Goal: Task Accomplishment & Management: Use online tool/utility

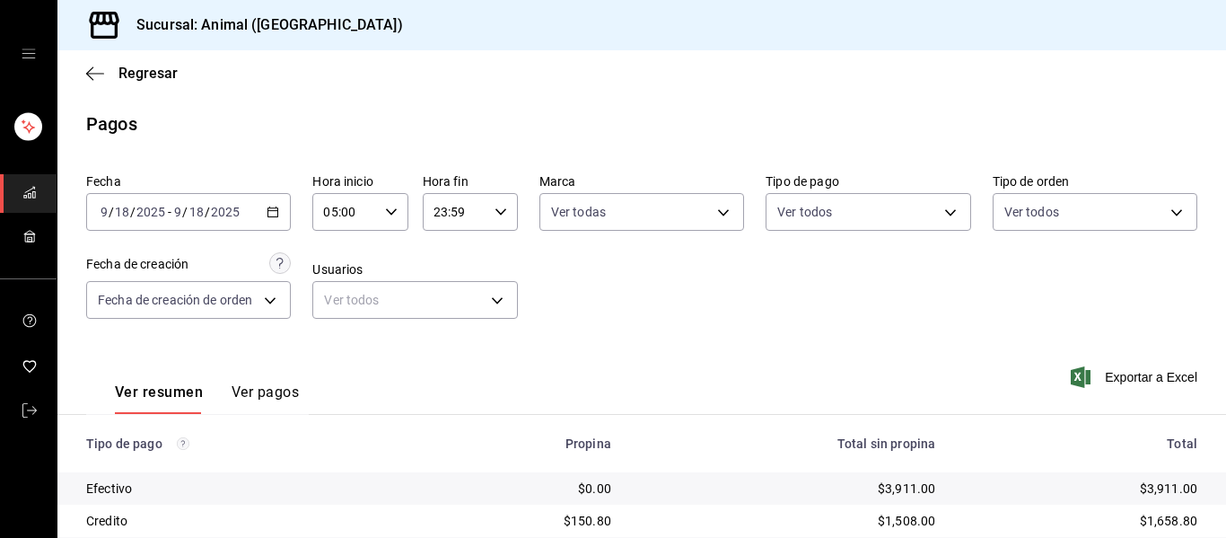
scroll to position [255, 0]
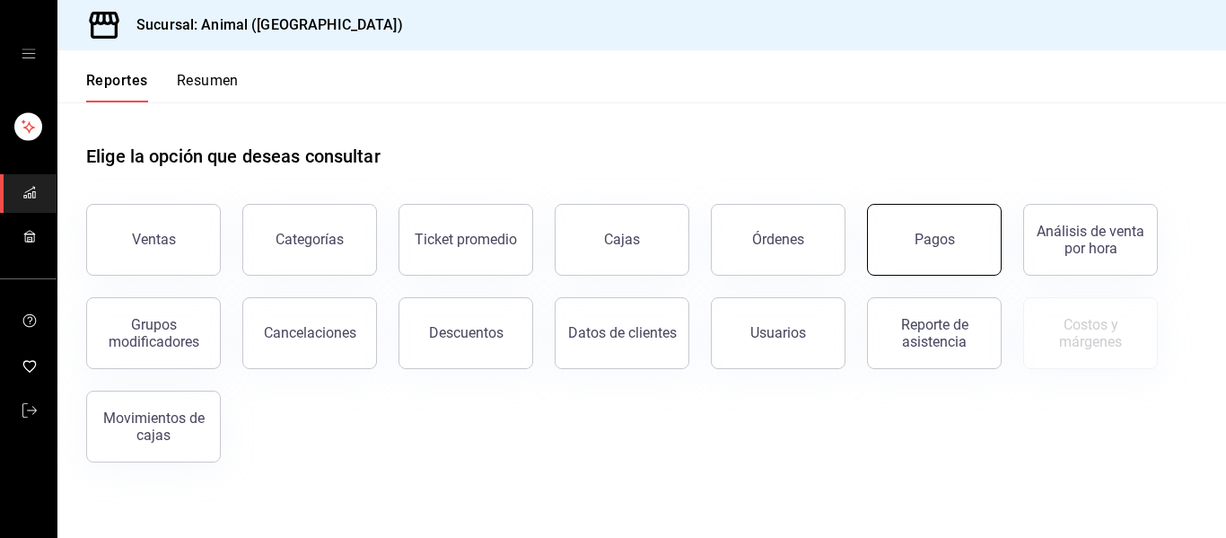
click at [942, 232] on div "Pagos" at bounding box center [935, 239] width 40 height 17
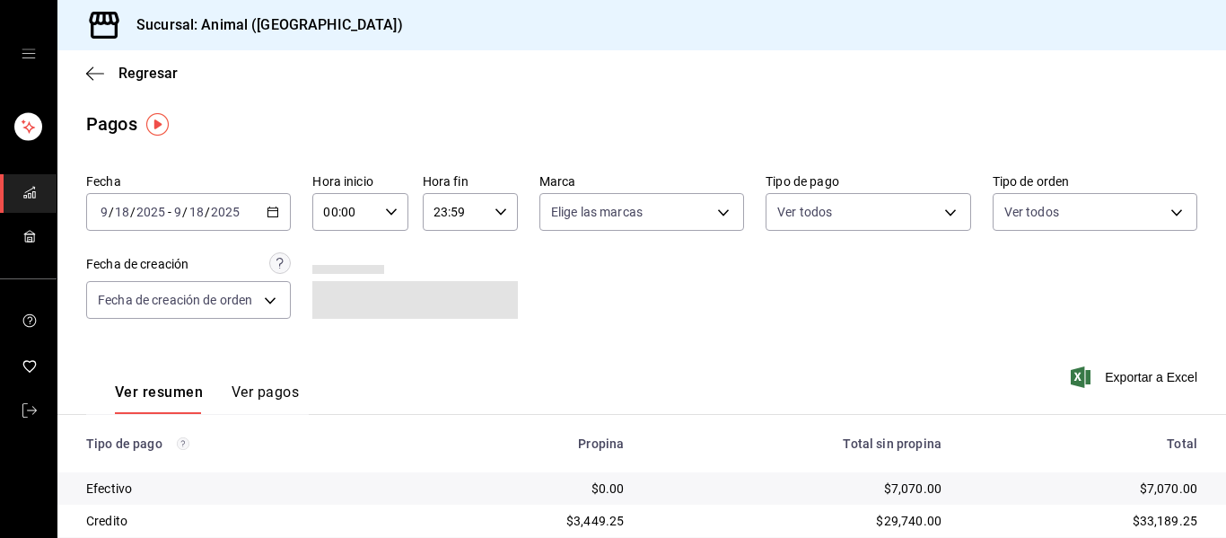
click at [385, 206] on icon "button" at bounding box center [391, 212] width 13 height 13
click at [329, 303] on span "01" at bounding box center [333, 301] width 19 height 14
type input "01:00"
click at [331, 295] on span "05" at bounding box center [333, 293] width 19 height 14
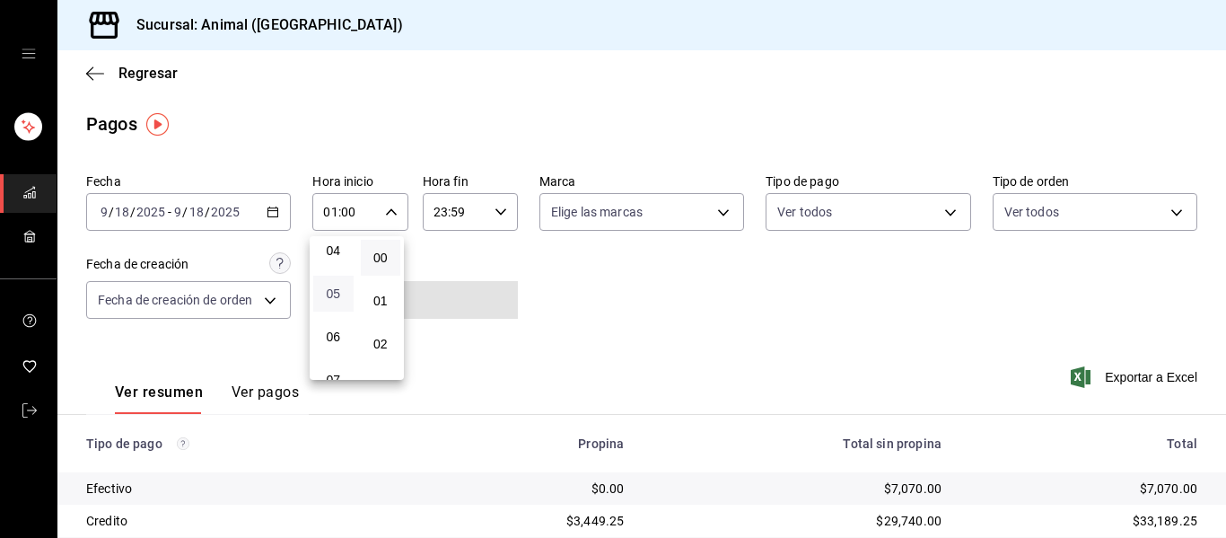
type input "05:00"
click at [721, 206] on div at bounding box center [613, 269] width 1226 height 538
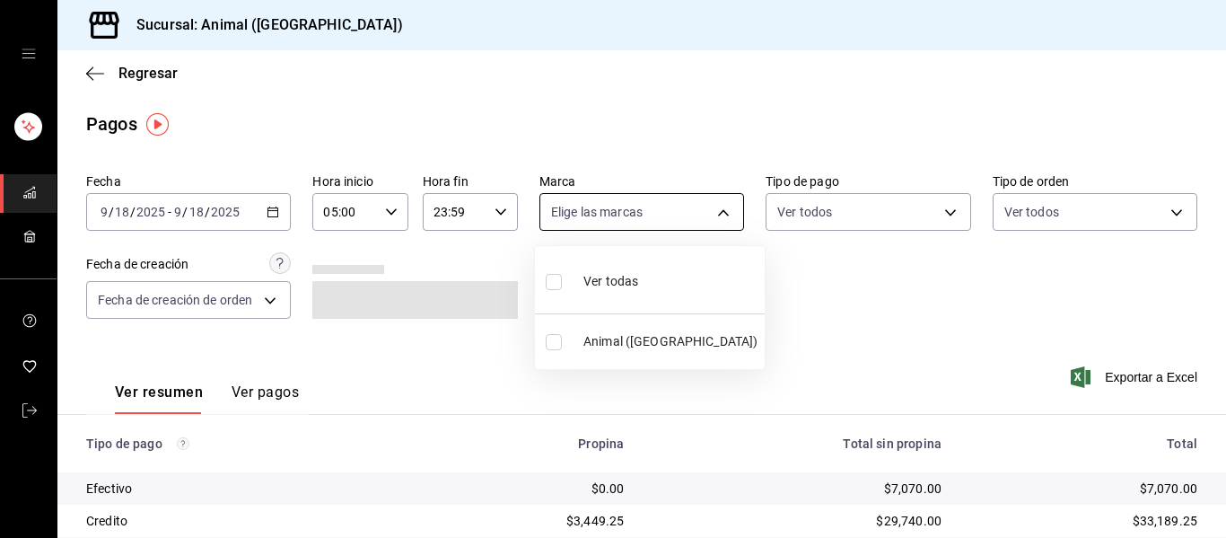
click at [717, 210] on body "Sucursal: Animal (Puebla) Regresar Pagos Fecha 2025-09-18 9 / 18 / 2025 - 2025-…" at bounding box center [613, 269] width 1226 height 538
click at [615, 279] on span "Ver todas" at bounding box center [610, 281] width 55 height 19
type input "96838179-8fbb-4073-aae3-1789726318c8"
checkbox input "true"
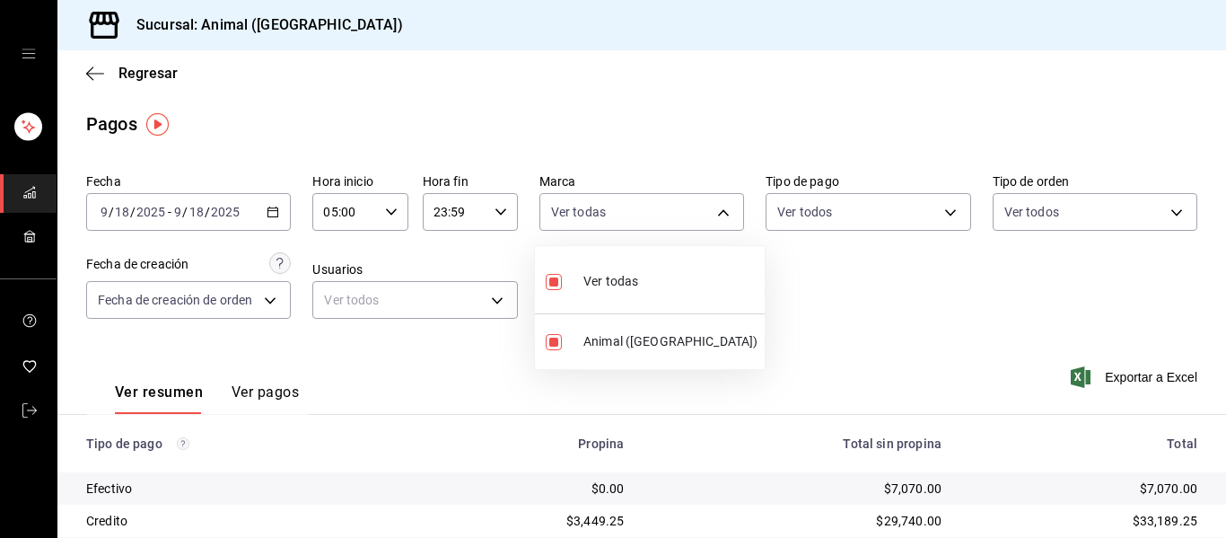
drag, startPoint x: 1222, startPoint y: 276, endPoint x: 1224, endPoint y: 452, distance: 176.0
click at [1224, 452] on div at bounding box center [613, 269] width 1226 height 538
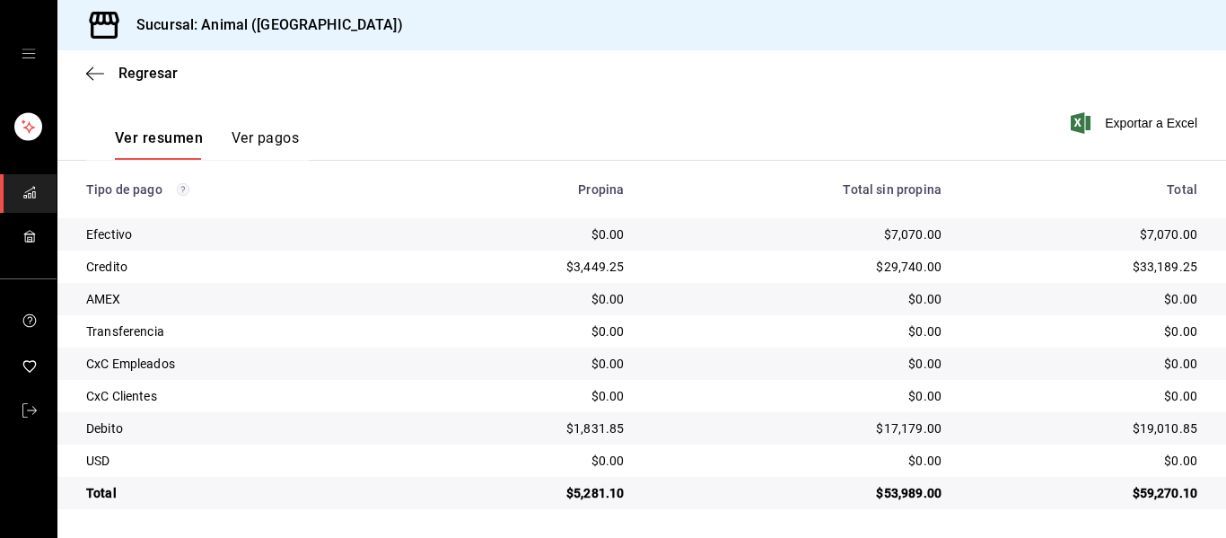
scroll to position [255, 0]
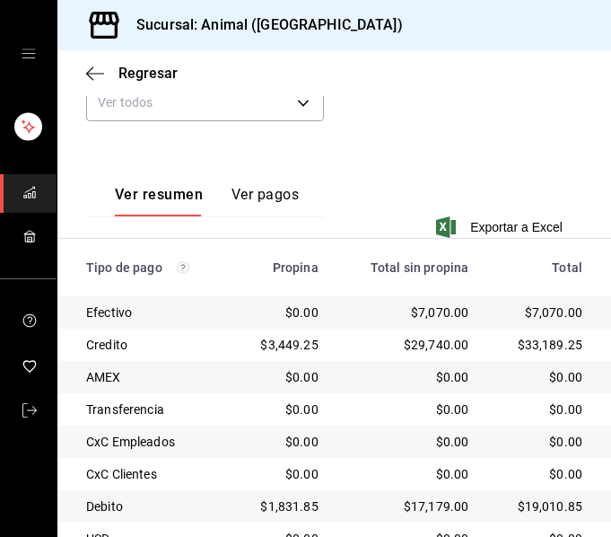
scroll to position [435, 0]
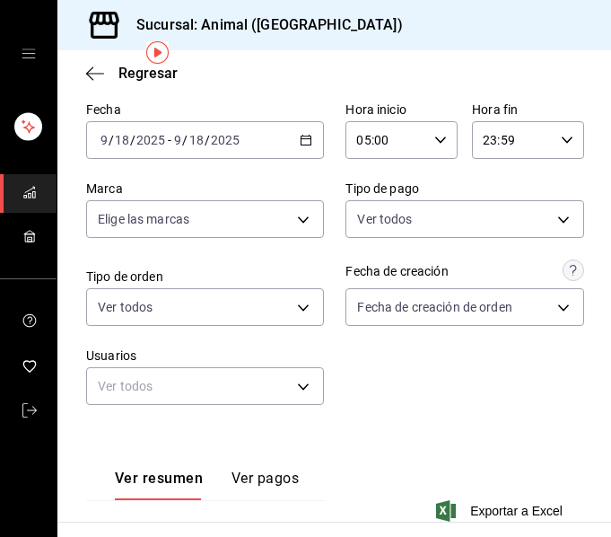
scroll to position [108, 0]
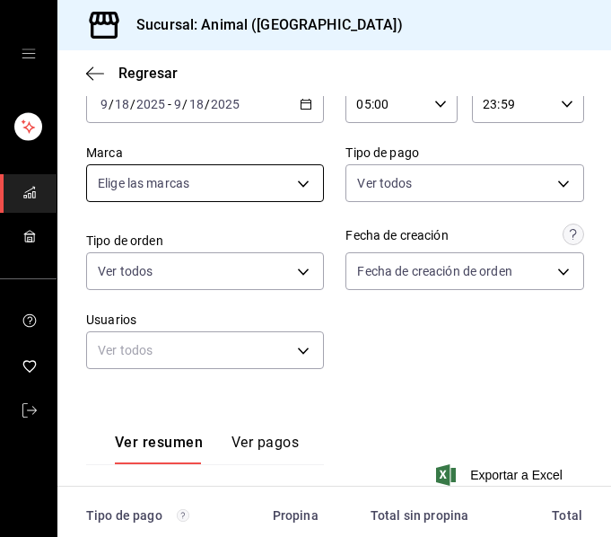
click at [305, 180] on body "Sucursal: Animal (Puebla) Regresar Pagos Fecha 2025-09-18 9 / 18 / 2025 - 2025-…" at bounding box center [305, 268] width 611 height 537
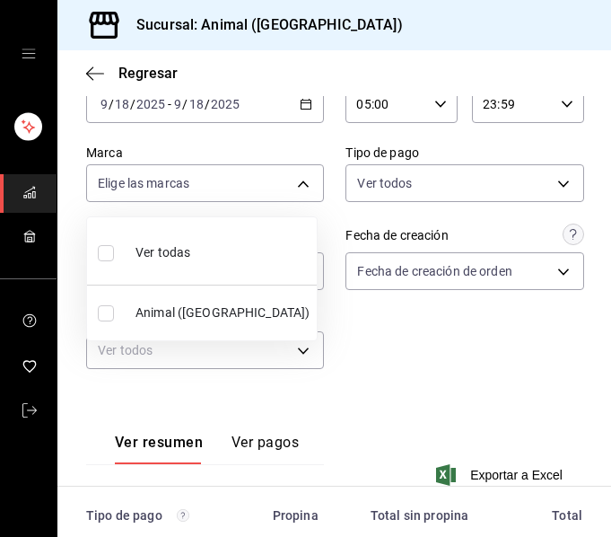
click at [268, 244] on li "Ver todas" at bounding box center [202, 250] width 230 height 53
type input "96838179-8fbb-4073-aae3-1789726318c8"
checkbox input "true"
click at [408, 338] on div at bounding box center [305, 268] width 611 height 537
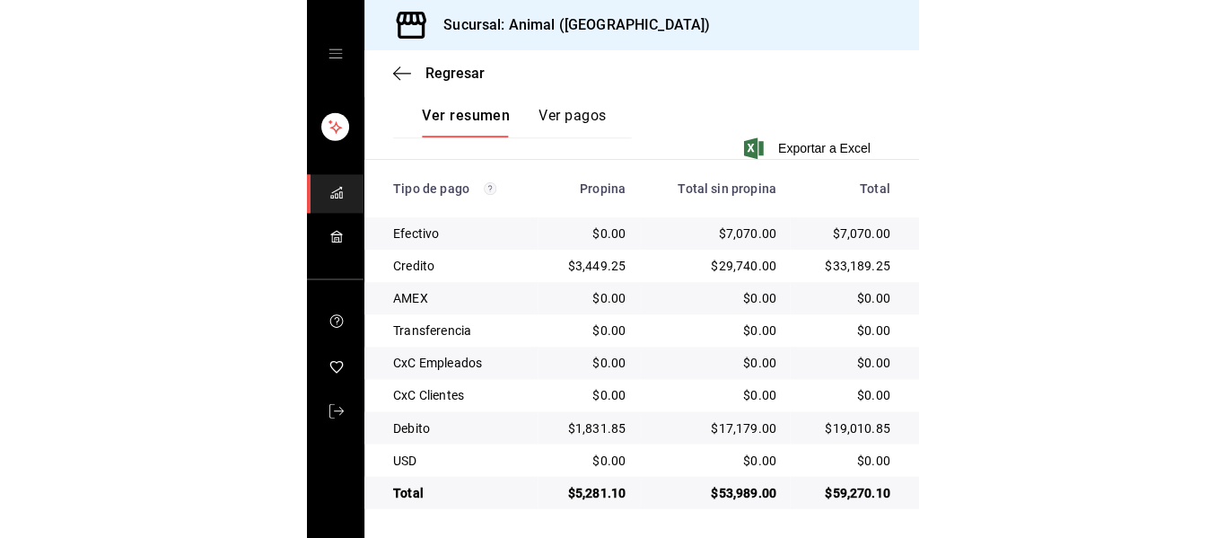
scroll to position [255, 0]
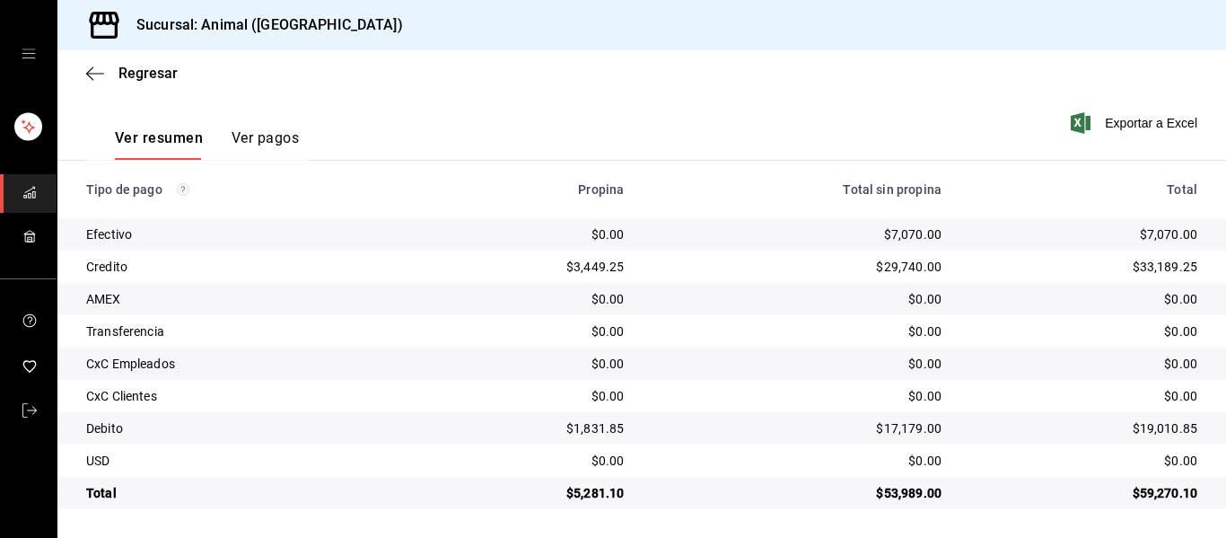
drag, startPoint x: 0, startPoint y: 215, endPoint x: 475, endPoint y: 177, distance: 476.4
click at [475, 177] on th "Propina" at bounding box center [531, 189] width 216 height 57
